Goal: Use online tool/utility: Utilize a website feature to perform a specific function

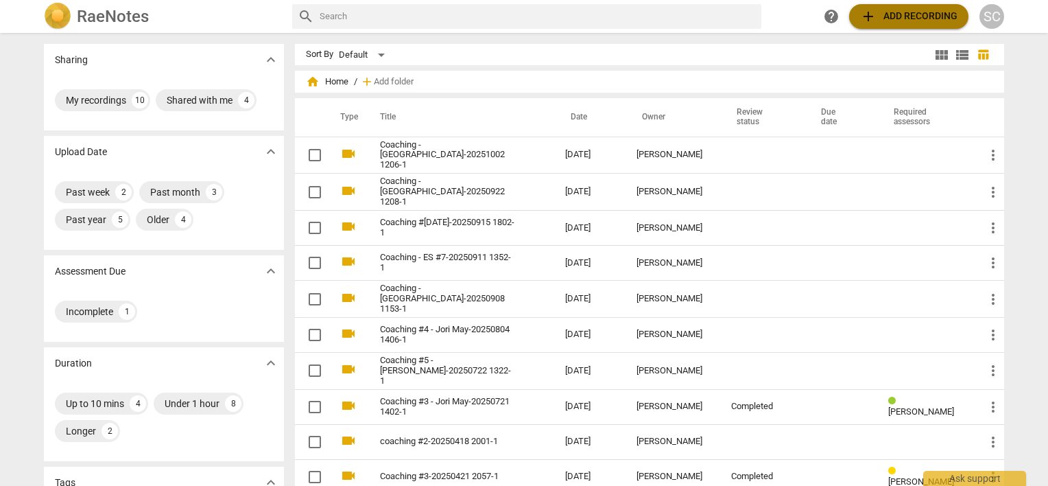
click at [893, 10] on span "add Add recording" at bounding box center [908, 16] width 97 height 16
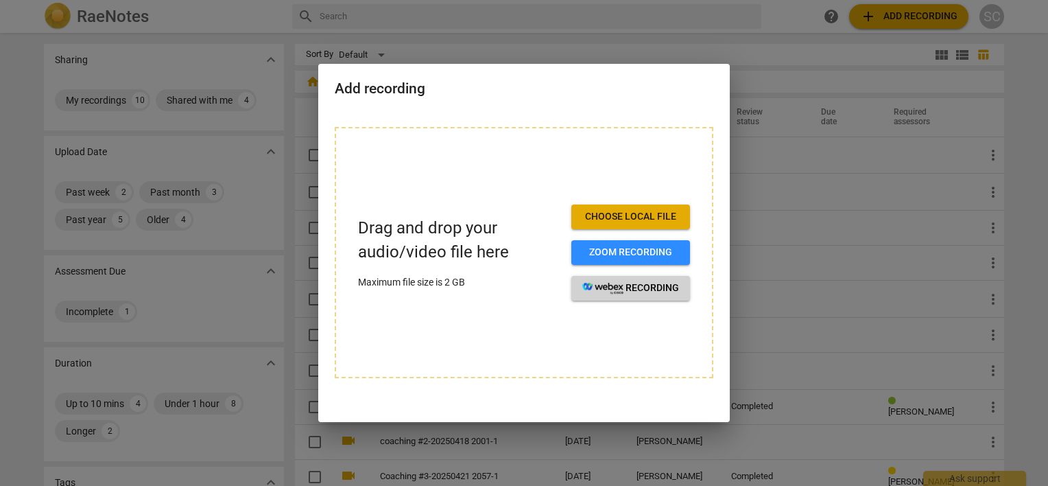
click at [614, 294] on span "recording" at bounding box center [631, 288] width 97 height 14
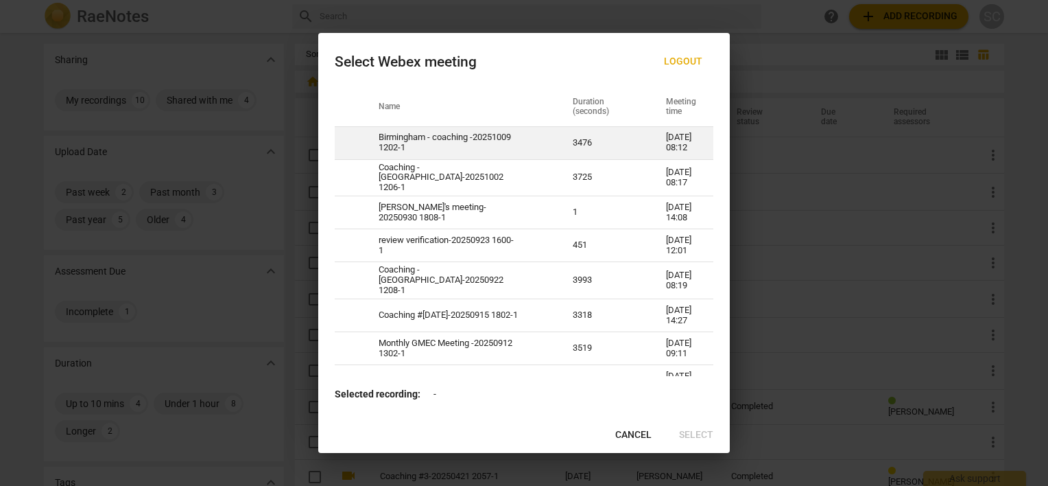
click at [513, 140] on td "Birmingham - coaching -20251009 1202-1" at bounding box center [459, 142] width 194 height 33
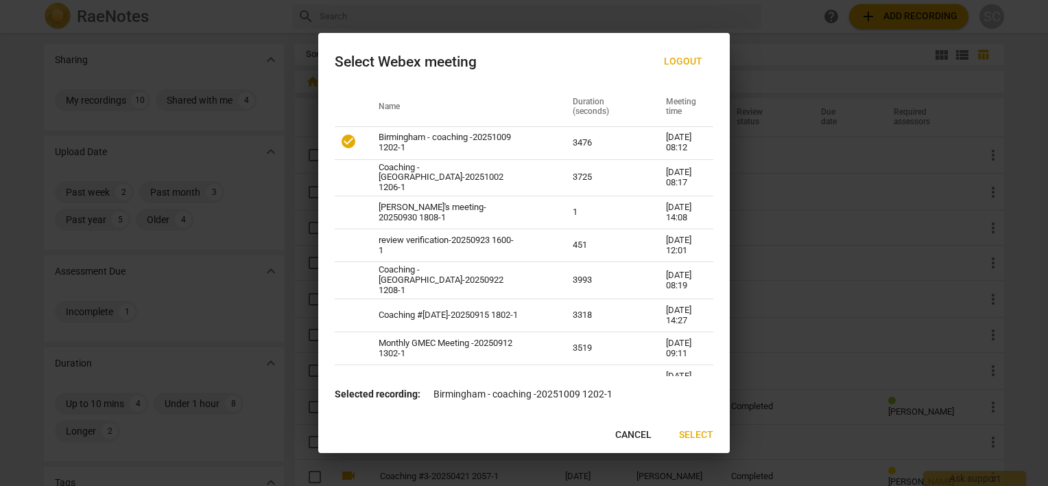
click at [703, 438] on span "Select" at bounding box center [696, 435] width 34 height 14
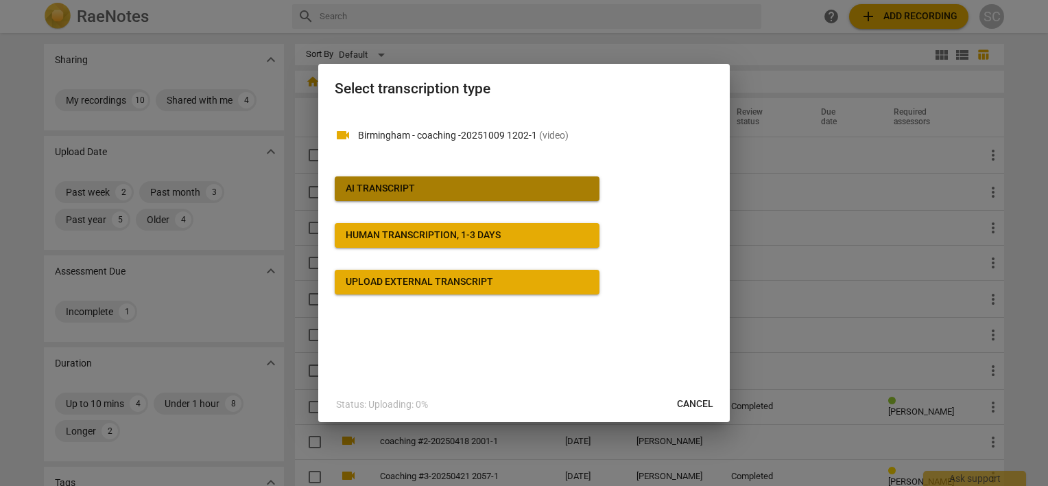
click at [494, 189] on span "AI Transcript" at bounding box center [467, 189] width 243 height 14
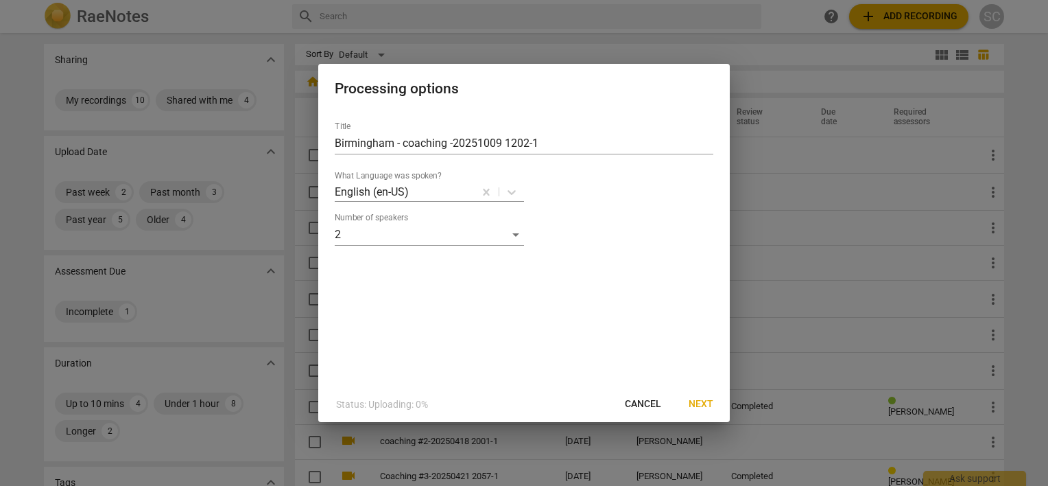
click at [705, 406] on span "Next" at bounding box center [701, 404] width 25 height 14
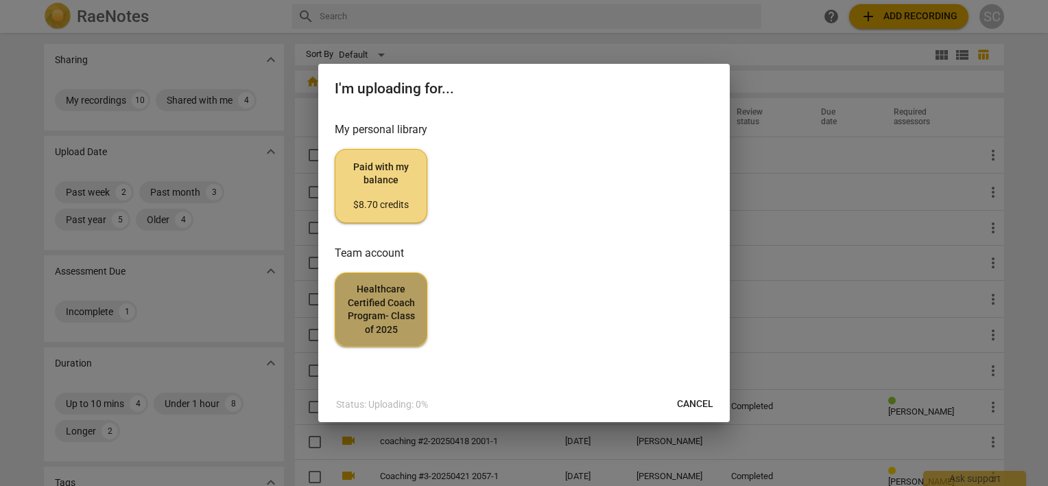
click at [385, 298] on span "Healthcare Certified Coach Program- Class of 2025" at bounding box center [381, 310] width 69 height 54
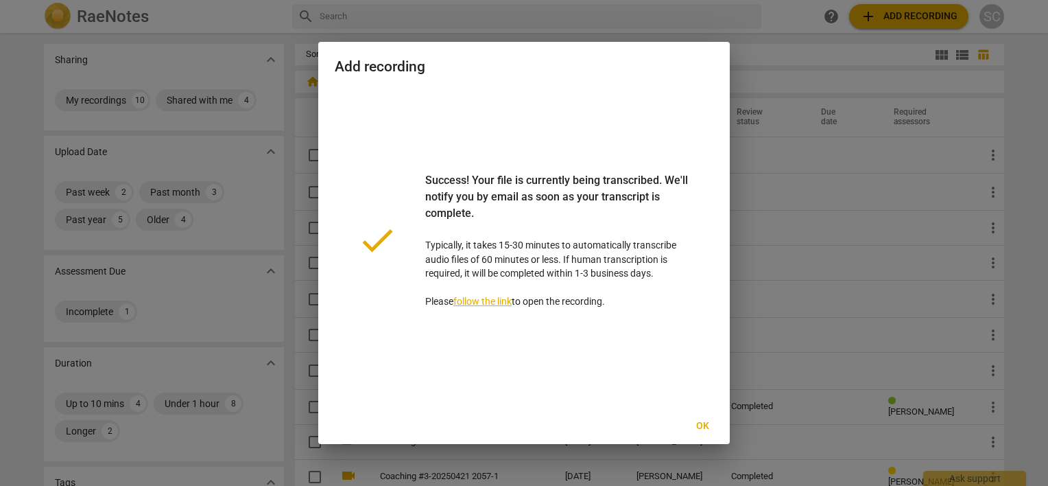
click at [701, 431] on span "Ok" at bounding box center [703, 426] width 22 height 14
